Goal: Information Seeking & Learning: Learn about a topic

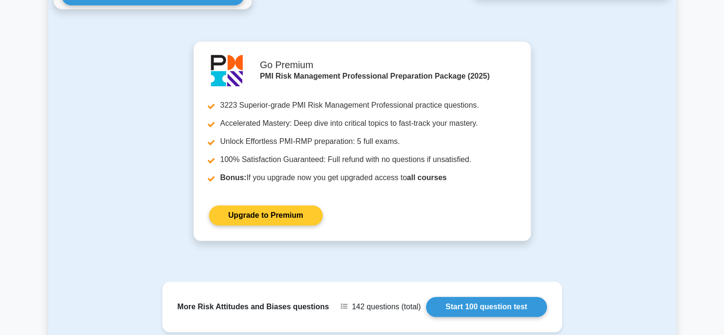
scroll to position [1048, 0]
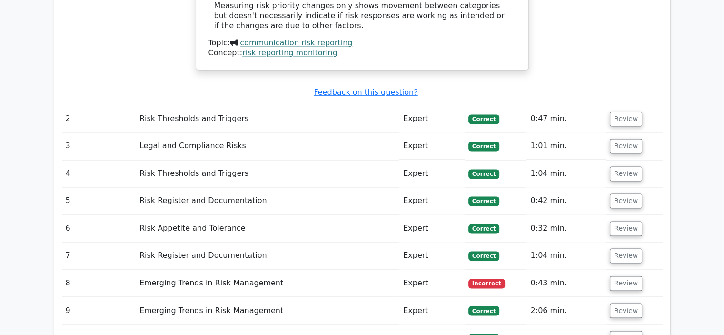
scroll to position [1524, 0]
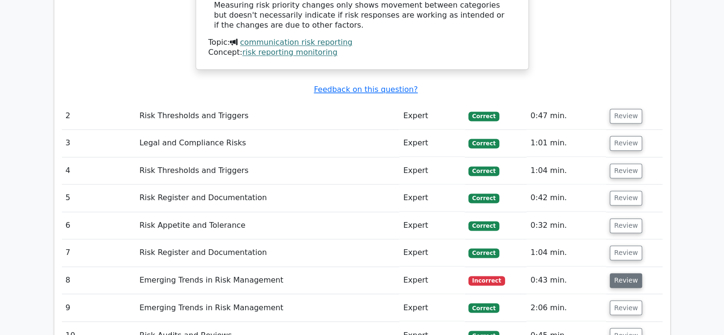
click at [619, 273] on button "Review" at bounding box center [626, 280] width 32 height 15
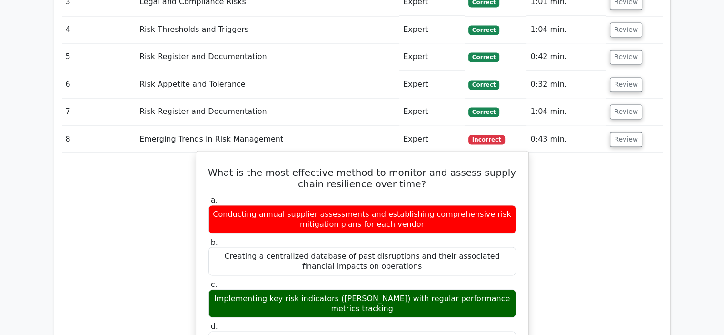
scroll to position [1667, 0]
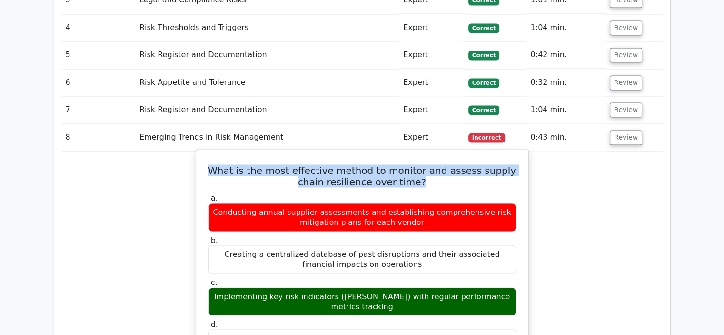
drag, startPoint x: 409, startPoint y: 122, endPoint x: 205, endPoint y: 110, distance: 204.2
copy h5 "What is the most effective method to monitor and assess supply chain resilience…"
drag, startPoint x: 504, startPoint y: 242, endPoint x: 220, endPoint y: 241, distance: 284.9
click at [220, 287] on div "Implementing key risk indicators ([PERSON_NAME]) with regular performance metri…" at bounding box center [363, 301] width 308 height 29
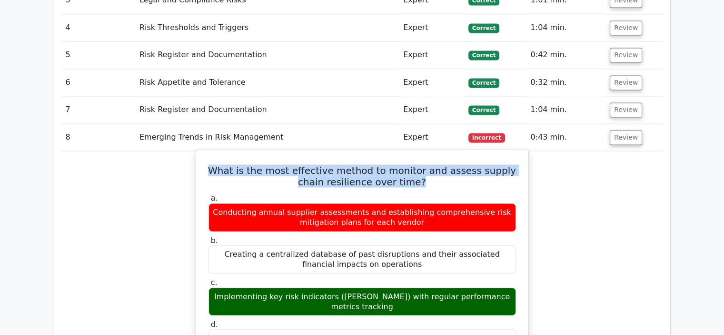
copy div "Implementing key risk indicators ([PERSON_NAME]) with regular performance metri…"
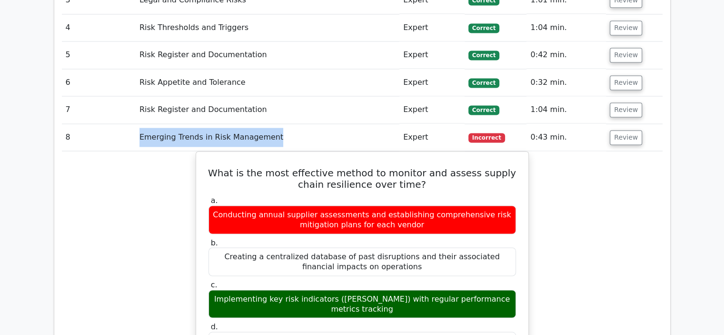
drag, startPoint x: 268, startPoint y: 81, endPoint x: 140, endPoint y: 80, distance: 128.1
click at [140, 124] on td "Emerging Trends in Risk Management" at bounding box center [268, 137] width 264 height 27
copy td "Emerging Trends in Risk Management"
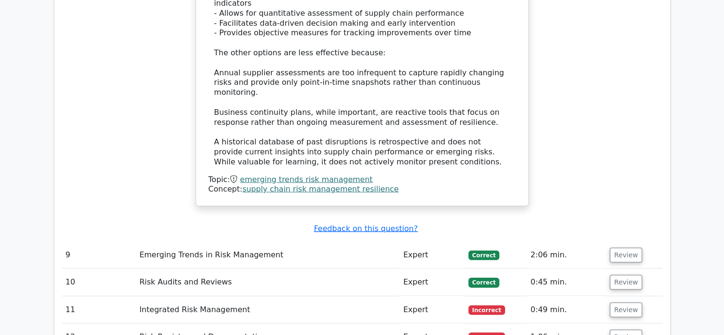
scroll to position [2191, 0]
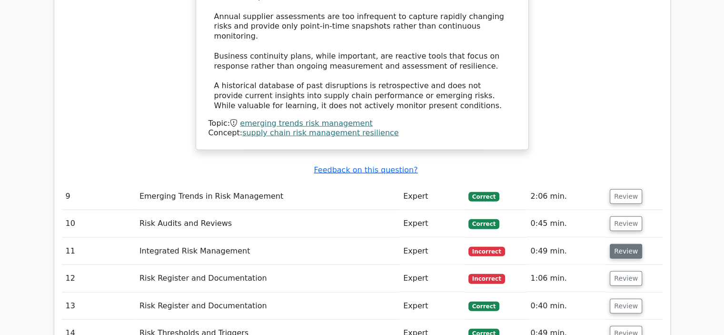
click at [622, 244] on button "Review" at bounding box center [626, 251] width 32 height 15
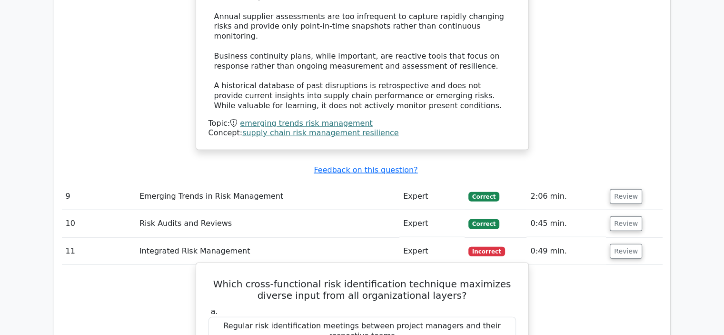
scroll to position [2239, 0]
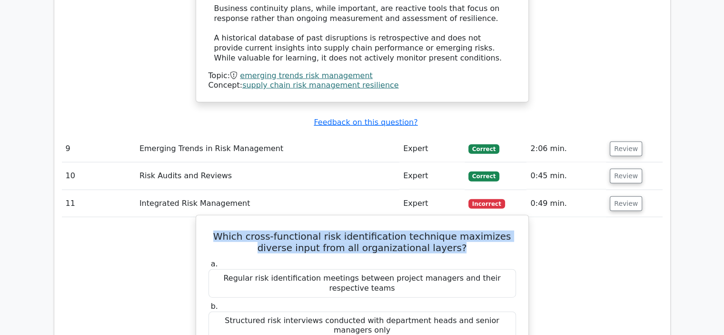
drag, startPoint x: 450, startPoint y: 141, endPoint x: 210, endPoint y: 130, distance: 239.8
click at [210, 231] on h5 "Which cross-functional risk identification technique maximizes diverse input fr…" at bounding box center [363, 242] width 310 height 23
copy h5 "Which cross-functional risk identification technique maximizes diverse input fr…"
drag, startPoint x: 497, startPoint y: 288, endPoint x: 231, endPoint y: 283, distance: 266.8
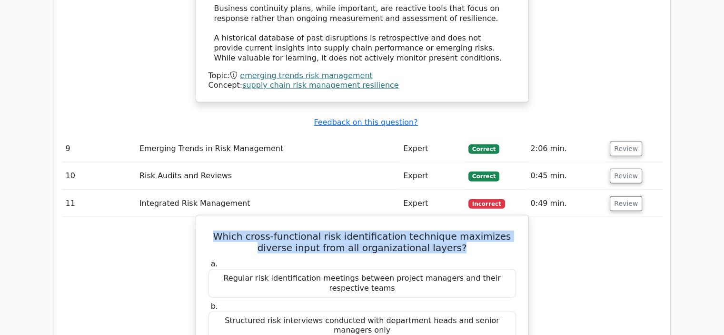
copy div "Facilitated risk identification breakout sessions with rotating team members"
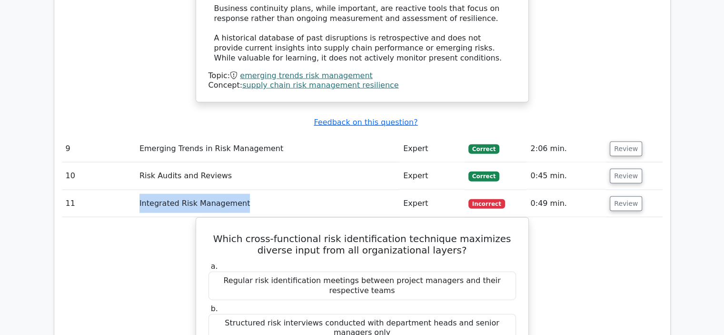
drag, startPoint x: 249, startPoint y: 93, endPoint x: 132, endPoint y: 94, distance: 117.2
click at [132, 190] on tr "11 Integrated Risk Management Expert Incorrect 0:49 min. Review" at bounding box center [362, 203] width 601 height 27
copy tr "Integrated Risk Management"
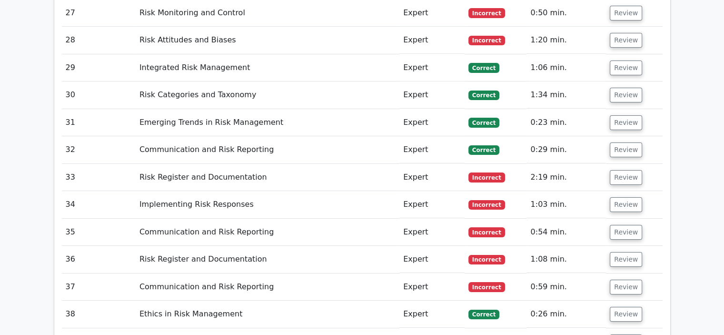
scroll to position [3430, 0]
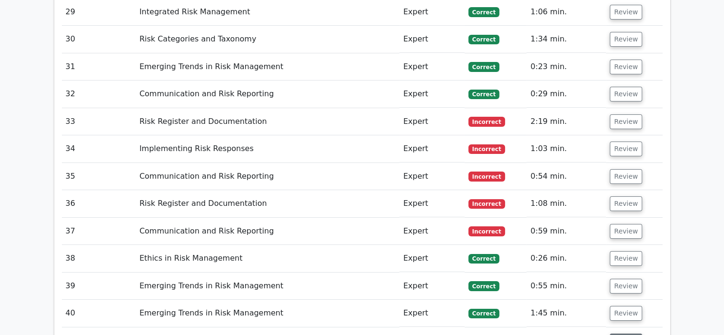
click at [629, 333] on button "Review" at bounding box center [626, 340] width 32 height 15
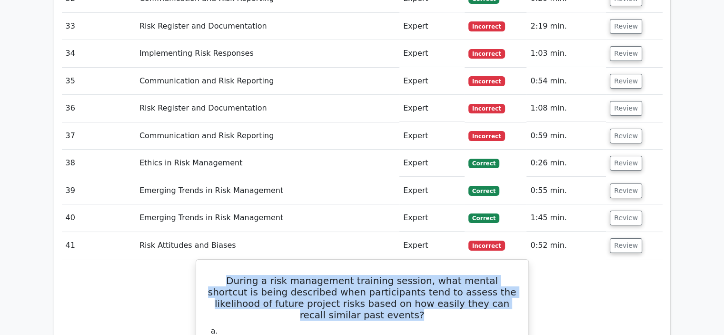
drag, startPoint x: 397, startPoint y: 186, endPoint x: 185, endPoint y: 138, distance: 217.8
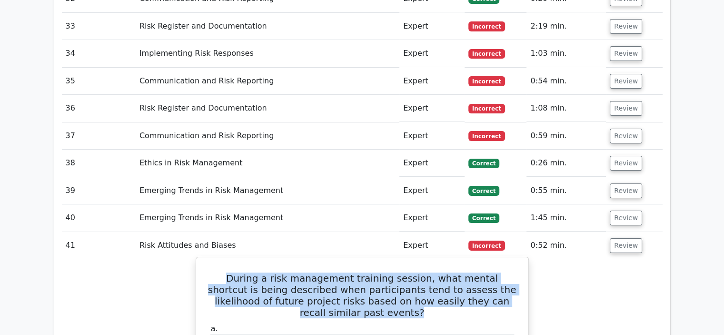
copy h5 "During a risk management training session, what mental shortcut is being descri…"
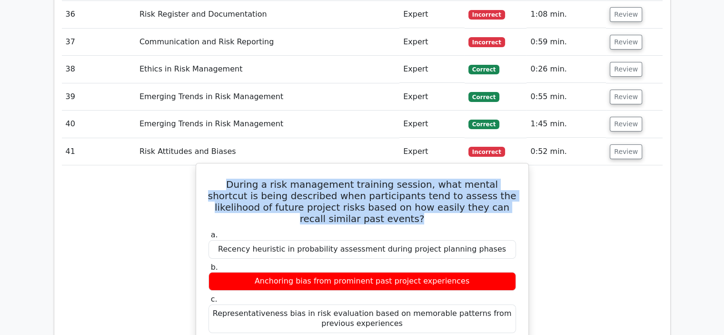
scroll to position [3620, 0]
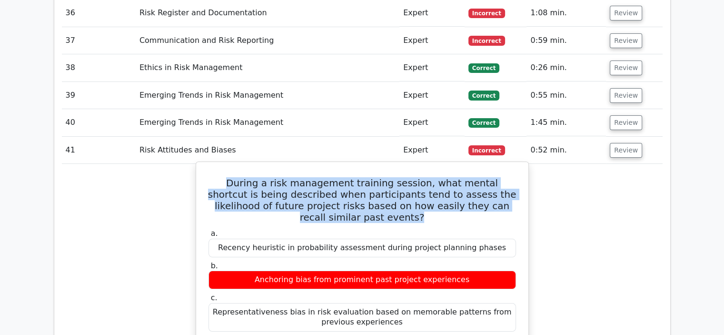
drag, startPoint x: 408, startPoint y: 220, endPoint x: 322, endPoint y: 221, distance: 85.3
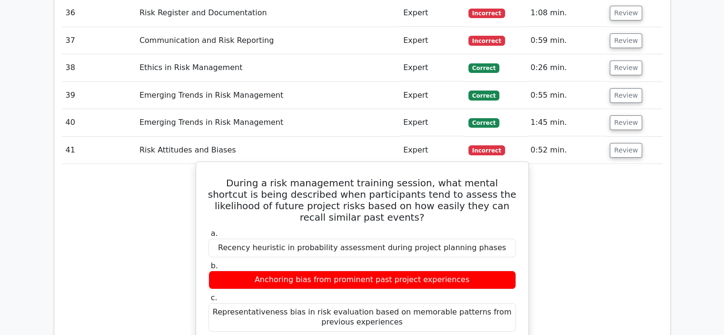
drag, startPoint x: 335, startPoint y: 222, endPoint x: 420, endPoint y: 242, distance: 86.5
drag, startPoint x: 402, startPoint y: 219, endPoint x: 319, endPoint y: 219, distance: 83.8
copy div "Availability heuristic"
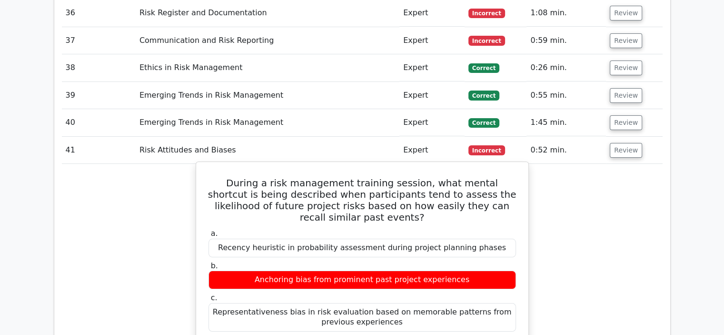
scroll to position [3430, 0]
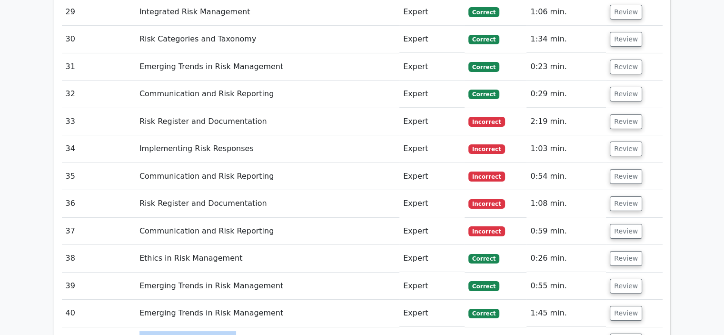
drag, startPoint x: 240, startPoint y: 207, endPoint x: 134, endPoint y: 207, distance: 105.7
click at [134, 327] on tr "41 Risk Attitudes and Biases Expert Incorrect 0:52 min. Review" at bounding box center [362, 340] width 601 height 27
copy tr "Risk Attitudes and Biases"
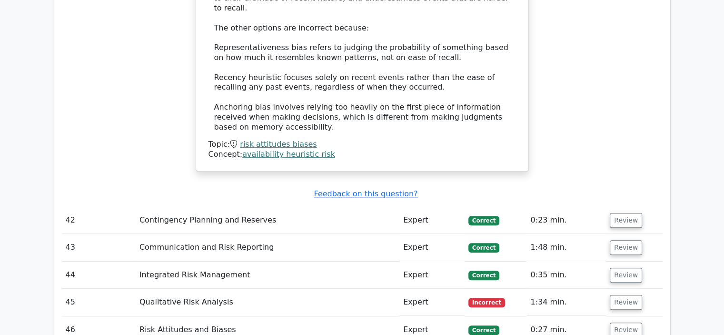
scroll to position [4192, 0]
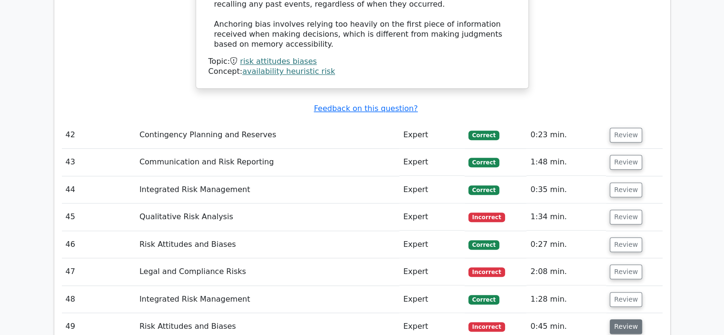
click at [628, 319] on button "Review" at bounding box center [626, 326] width 32 height 15
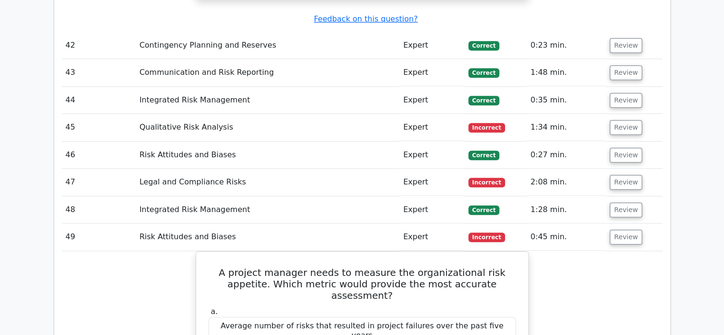
scroll to position [4287, 0]
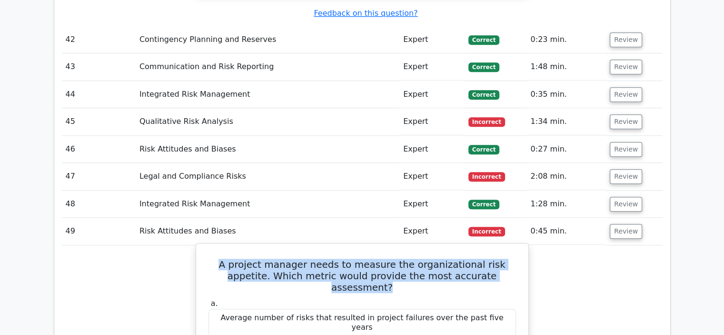
drag, startPoint x: 501, startPoint y: 124, endPoint x: 213, endPoint y: 109, distance: 288.1
click at [213, 259] on h5 "A project manager needs to measure the organizational risk appetite. Which metr…" at bounding box center [363, 276] width 310 height 34
copy h5 "A project manager needs to measure the organizational risk appetite. Which metr…"
drag, startPoint x: 504, startPoint y: 184, endPoint x: 224, endPoint y: 183, distance: 280.1
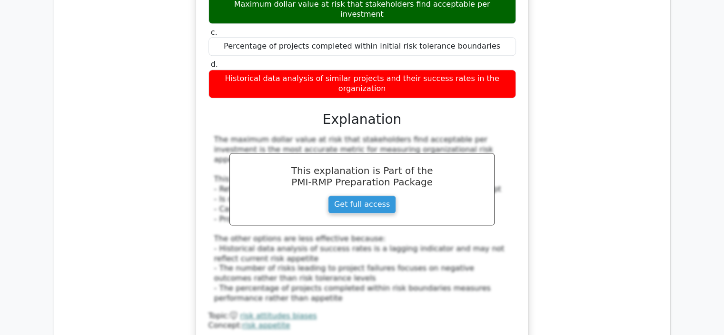
scroll to position [4668, 0]
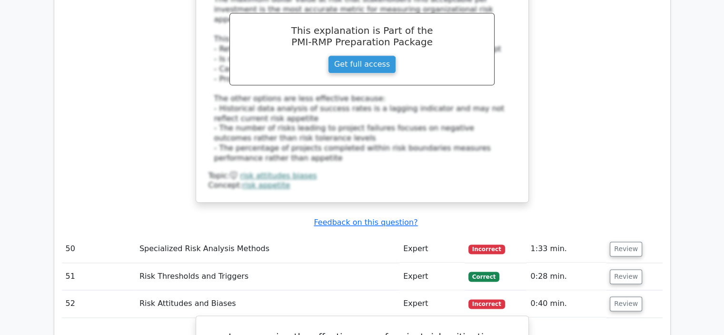
scroll to position [4811, 0]
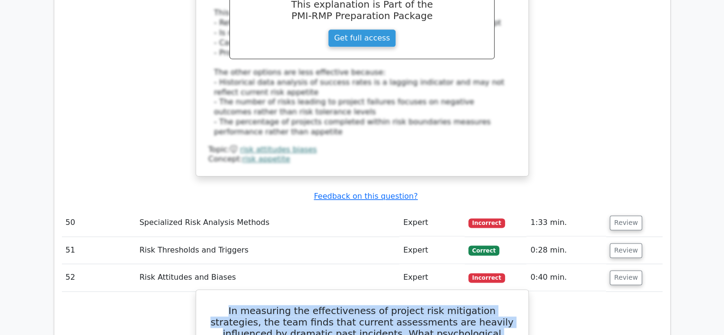
drag, startPoint x: 483, startPoint y: 140, endPoint x: 196, endPoint y: 103, distance: 290.0
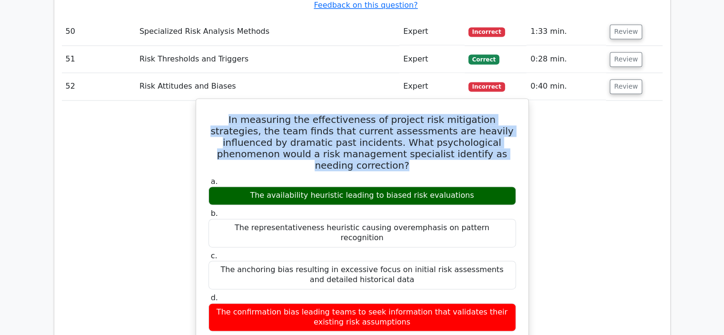
scroll to position [4954, 0]
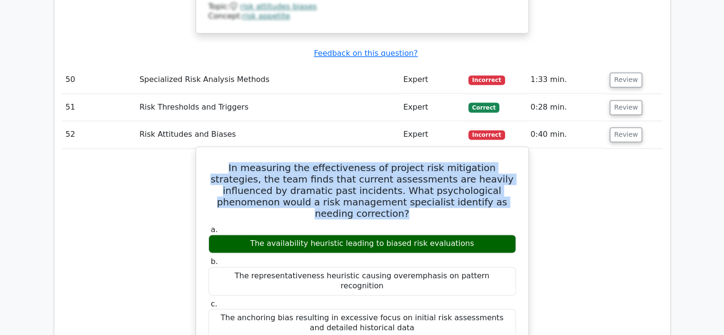
drag, startPoint x: 467, startPoint y: 24, endPoint x: 252, endPoint y: 25, distance: 215.3
click at [252, 234] on div "The availability heuristic leading to biased risk evaluations" at bounding box center [363, 243] width 308 height 19
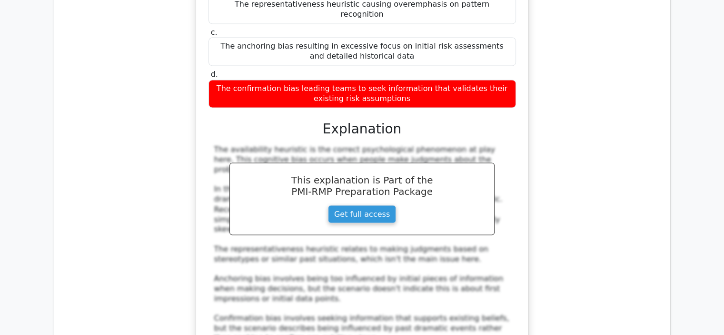
scroll to position [5287, 0]
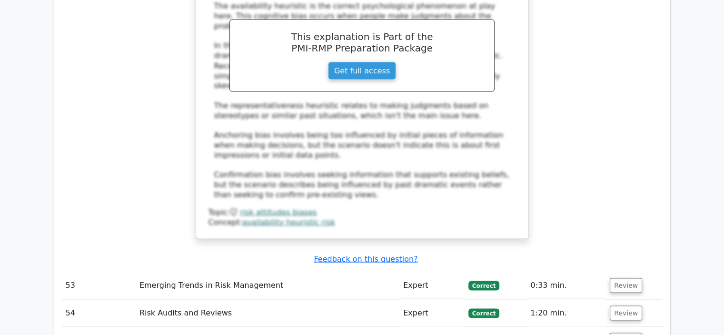
scroll to position [5383, 0]
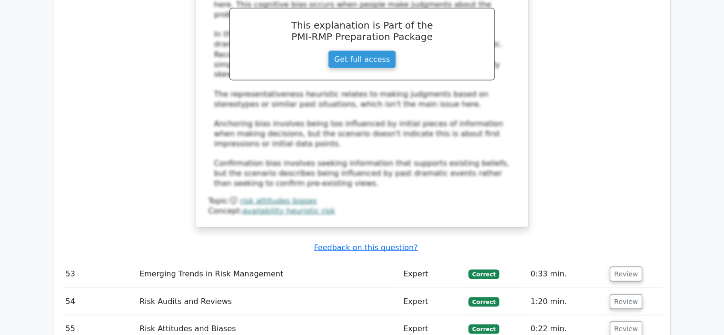
drag, startPoint x: 517, startPoint y: 158, endPoint x: 202, endPoint y: 123, distance: 316.8
drag, startPoint x: 394, startPoint y: 250, endPoint x: 321, endPoint y: 250, distance: 73.4
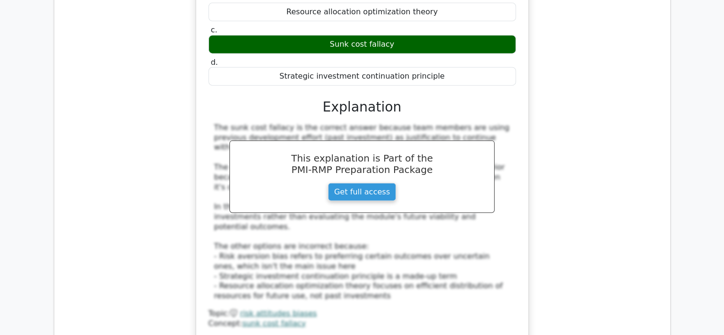
scroll to position [5859, 0]
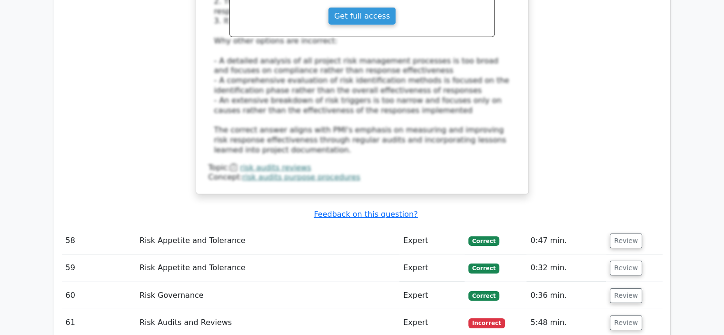
scroll to position [6573, 0]
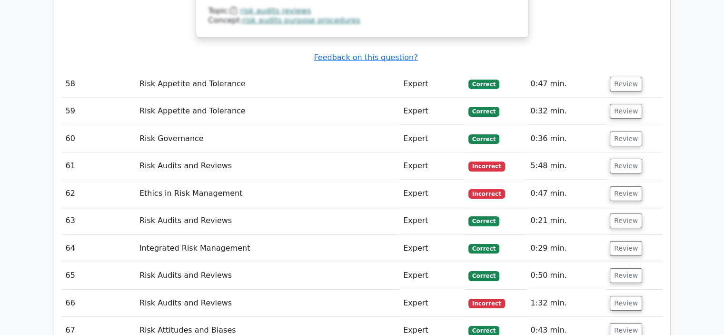
scroll to position [6764, 0]
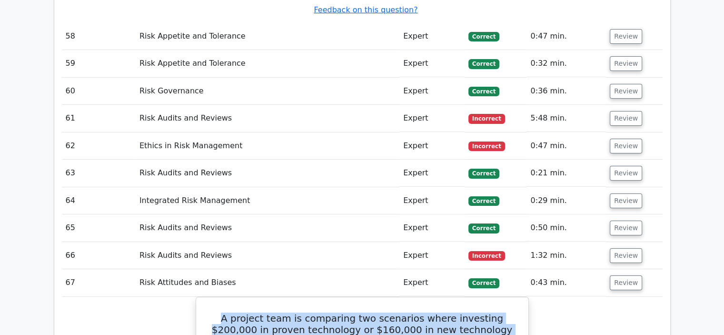
drag, startPoint x: 507, startPoint y: 91, endPoint x: 181, endPoint y: 53, distance: 328.5
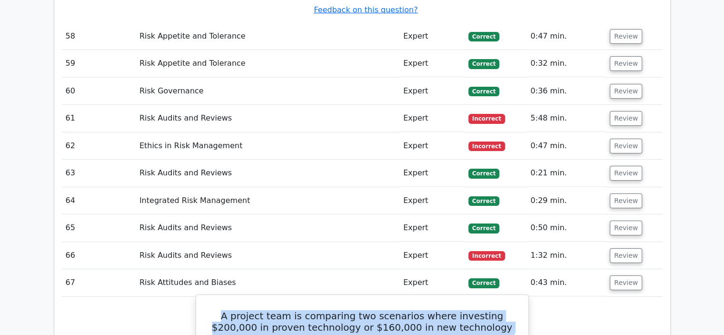
drag, startPoint x: 390, startPoint y: 149, endPoint x: 329, endPoint y: 149, distance: 61.0
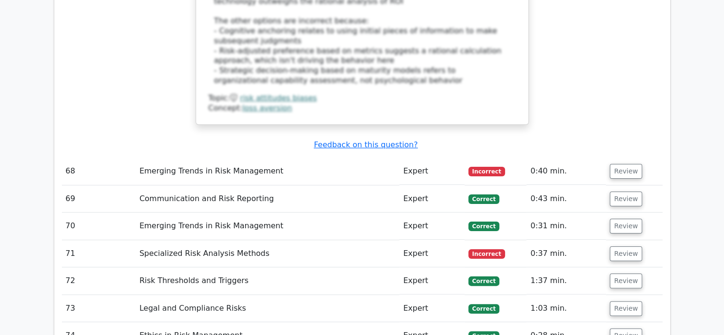
scroll to position [7431, 0]
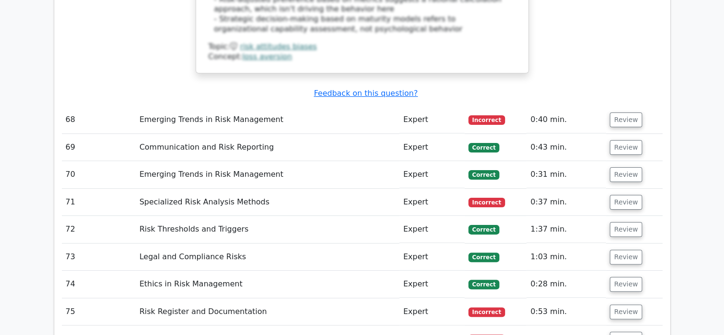
scroll to position [7478, 0]
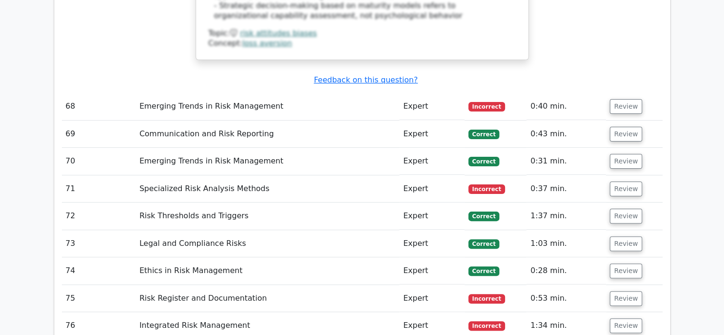
drag, startPoint x: 424, startPoint y: 229, endPoint x: 249, endPoint y: 197, distance: 178.1
drag, startPoint x: 397, startPoint y: 319, endPoint x: 326, endPoint y: 322, distance: 71.5
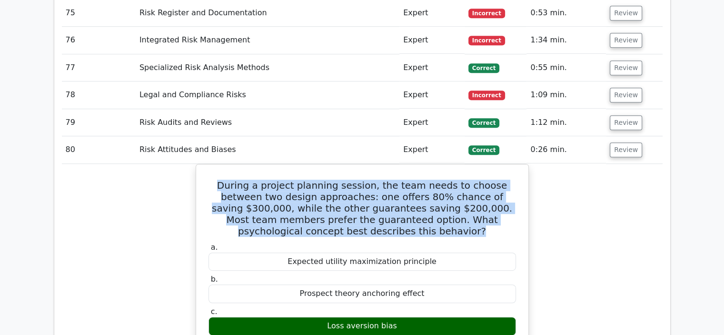
scroll to position [8002, 0]
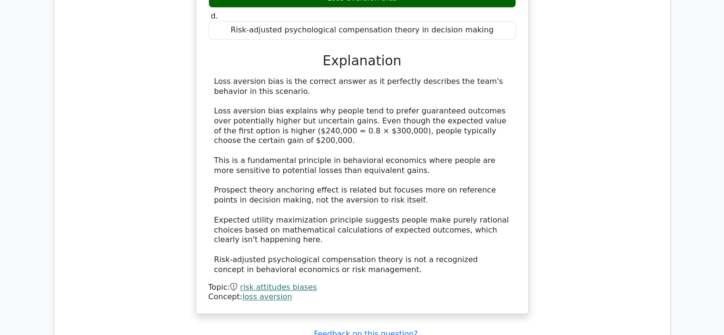
scroll to position [8098, 0]
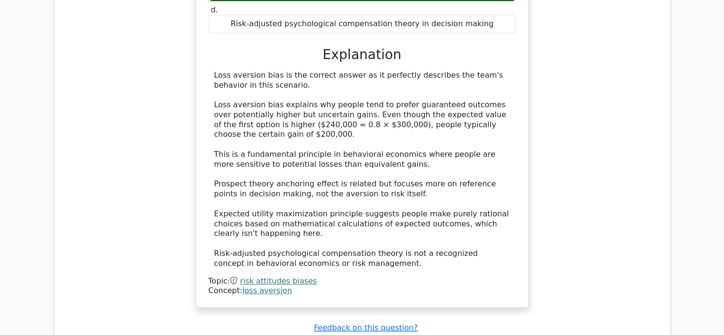
drag, startPoint x: 403, startPoint y: 157, endPoint x: 217, endPoint y: 95, distance: 195.8
drag, startPoint x: 394, startPoint y: 188, endPoint x: 335, endPoint y: 190, distance: 59.6
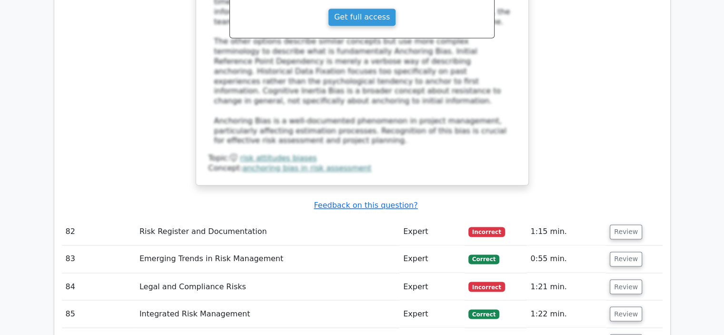
scroll to position [8764, 0]
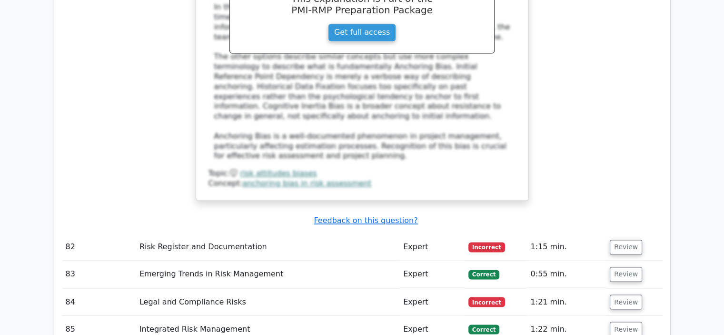
drag, startPoint x: 442, startPoint y: 197, endPoint x: 200, endPoint y: 172, distance: 243.3
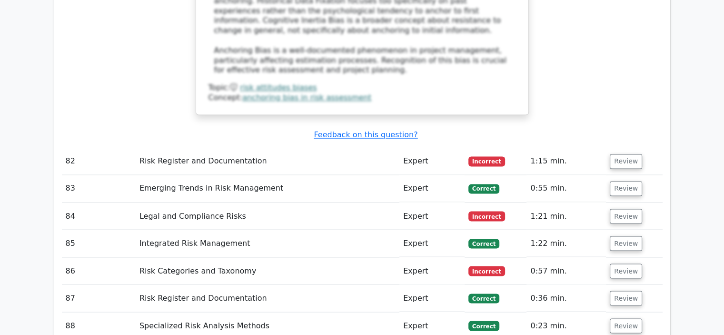
scroll to position [8860, 0]
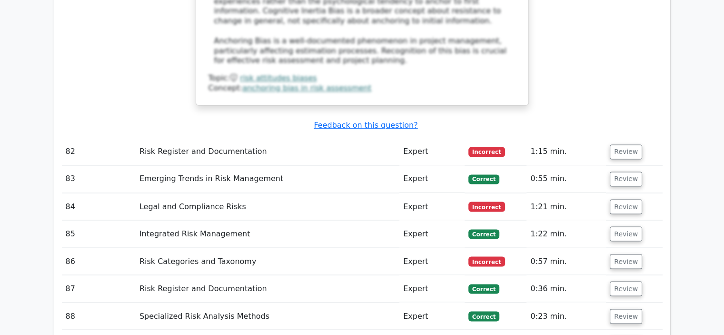
drag, startPoint x: 433, startPoint y: 228, endPoint x: 287, endPoint y: 224, distance: 145.8
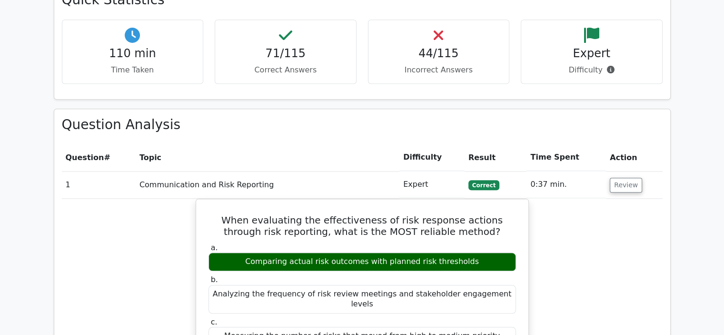
scroll to position [953, 0]
